Goal: Task Accomplishment & Management: Use online tool/utility

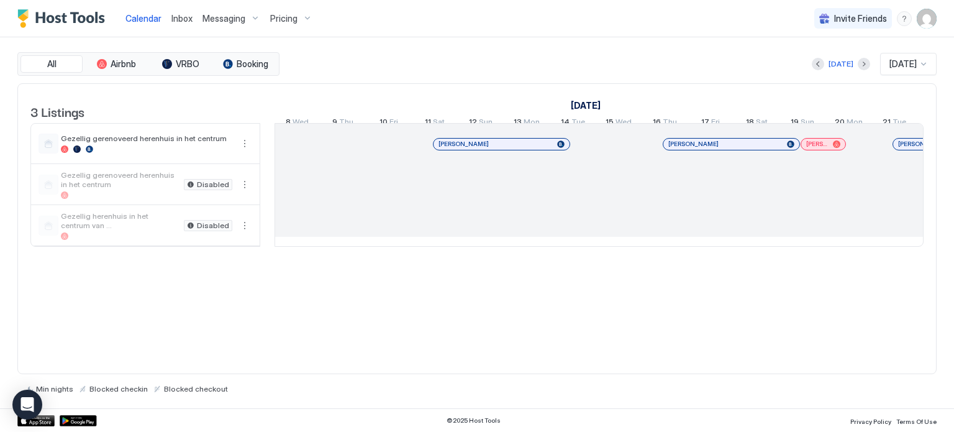
scroll to position [0, 690]
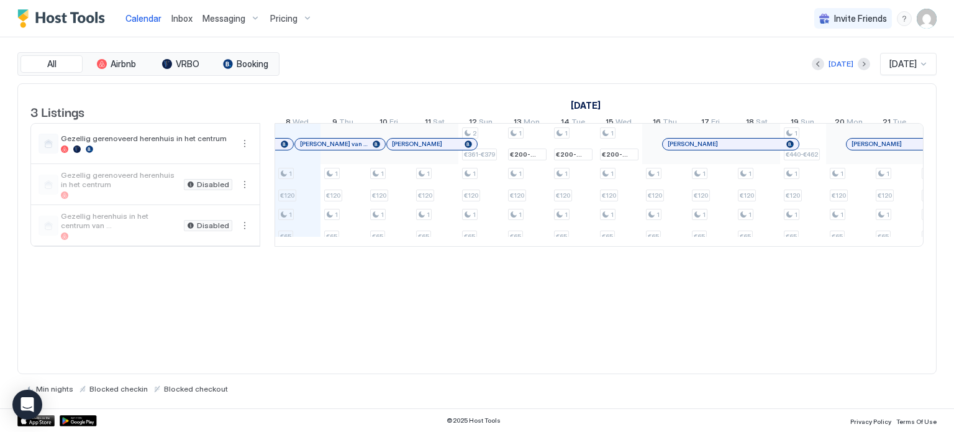
click at [923, 22] on img "User profile" at bounding box center [927, 19] width 20 height 20
click at [812, 70] on span "Settings" at bounding box center [815, 69] width 34 height 11
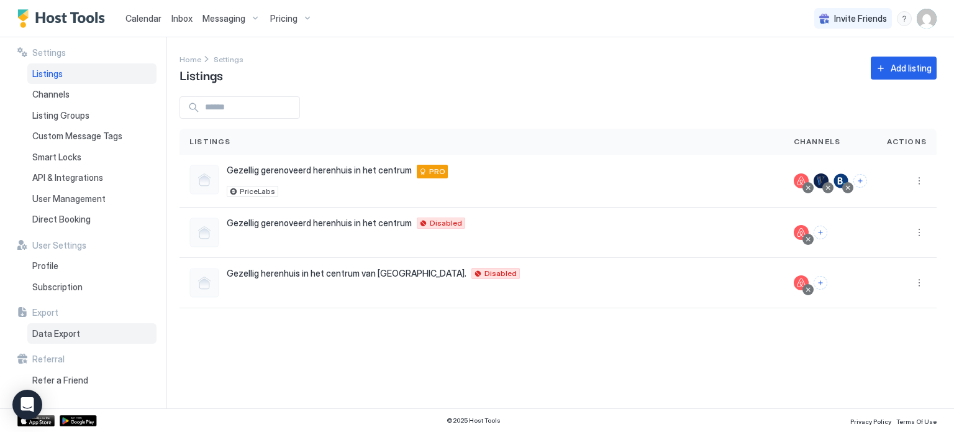
click at [56, 335] on span "Data Export" at bounding box center [56, 333] width 48 height 11
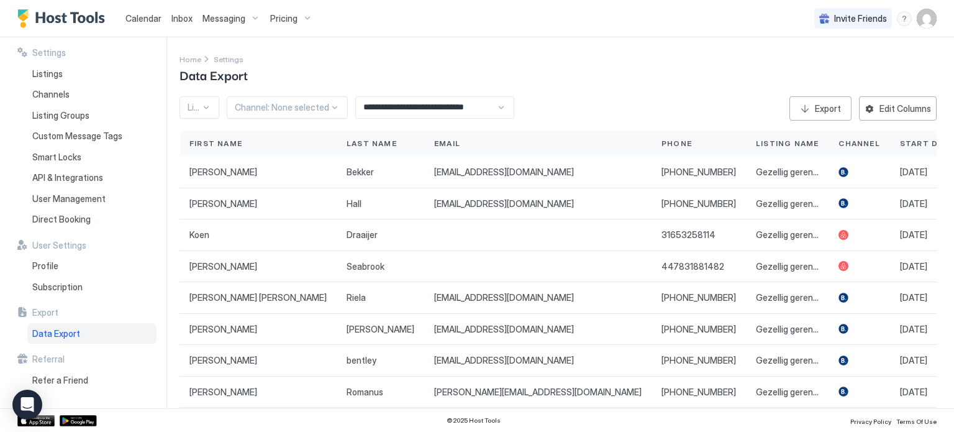
click at [499, 106] on div "**********" at bounding box center [434, 107] width 159 height 22
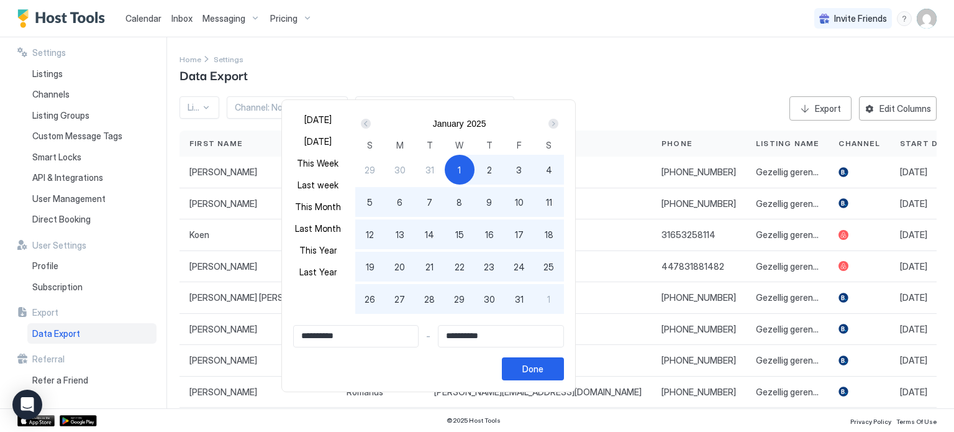
click at [814, 108] on div at bounding box center [477, 216] width 954 height 432
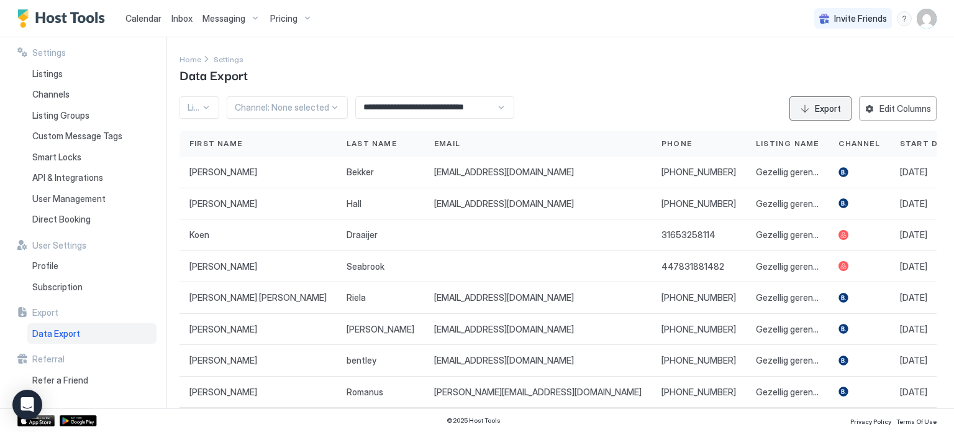
click at [815, 108] on div "Export" at bounding box center [828, 108] width 26 height 13
